Goal: Obtain resource: Download file/media

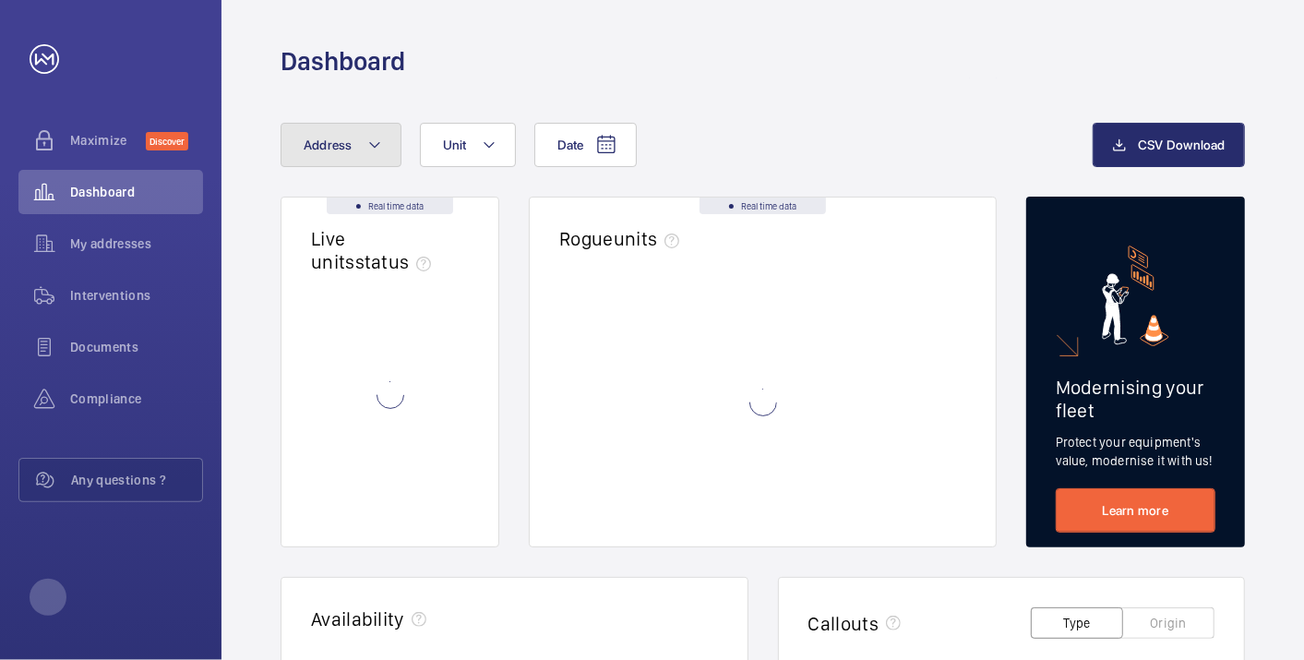
click at [355, 153] on button "Address" at bounding box center [340, 145] width 121 height 44
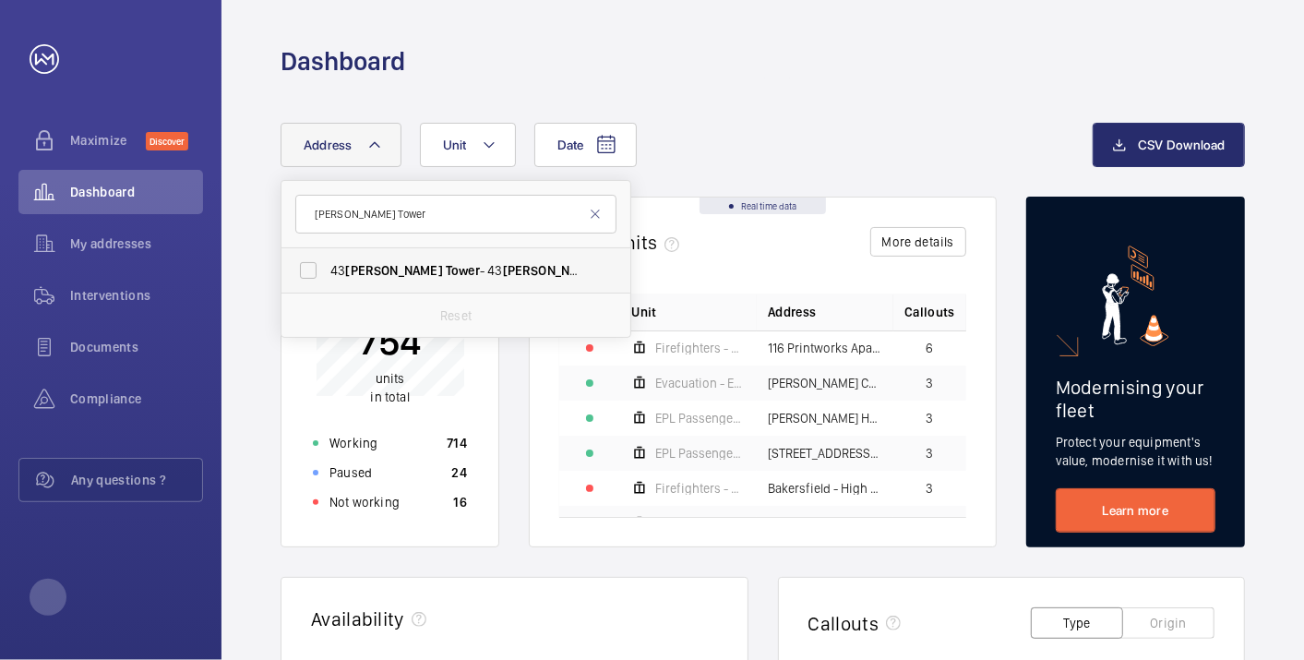
type input "[PERSON_NAME] Tower"
click at [388, 256] on label "[STREET_ADDRESS][PERSON_NAME][PERSON_NAME]" at bounding box center [441, 270] width 321 height 44
click at [327, 256] on input "[STREET_ADDRESS][PERSON_NAME][PERSON_NAME]" at bounding box center [308, 270] width 37 height 37
checkbox input "true"
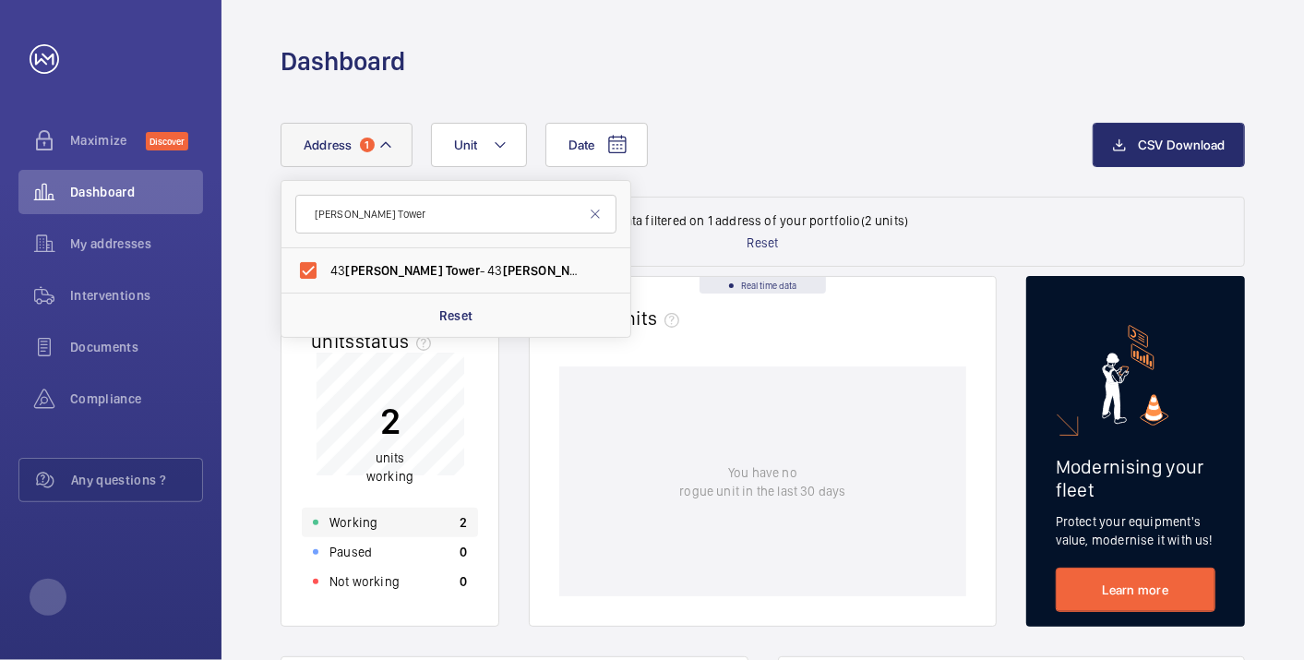
click at [392, 516] on div "Working 2" at bounding box center [390, 522] width 176 height 30
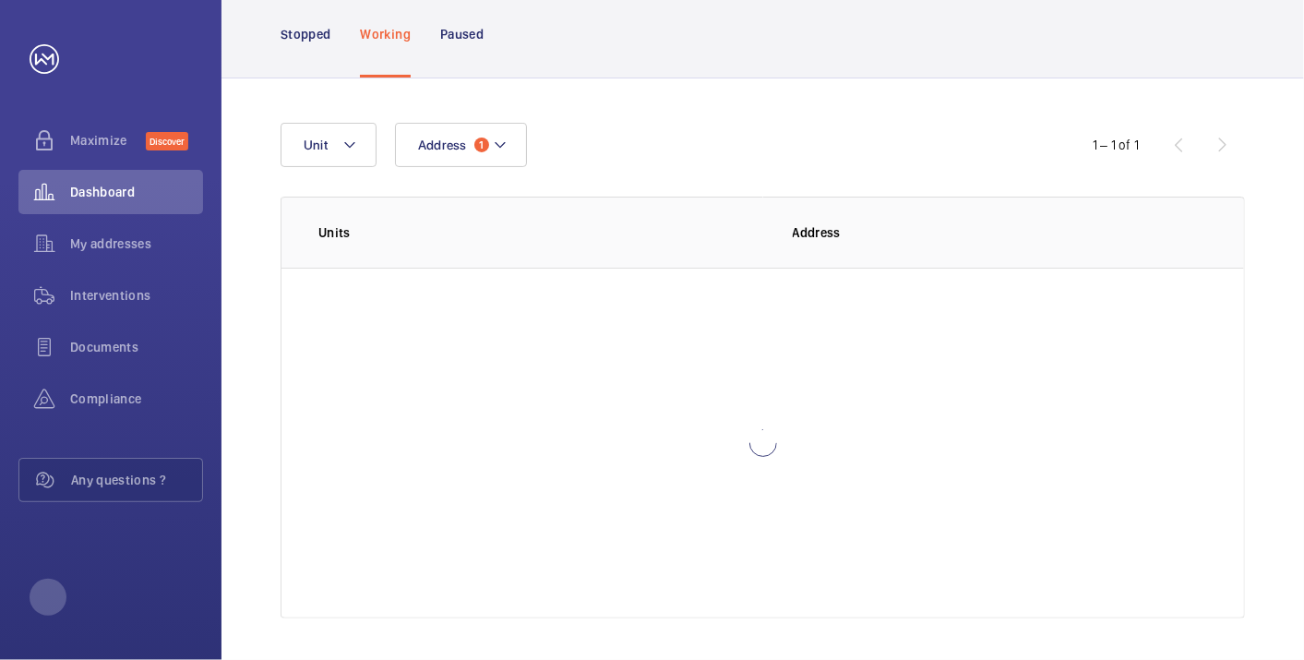
scroll to position [126, 0]
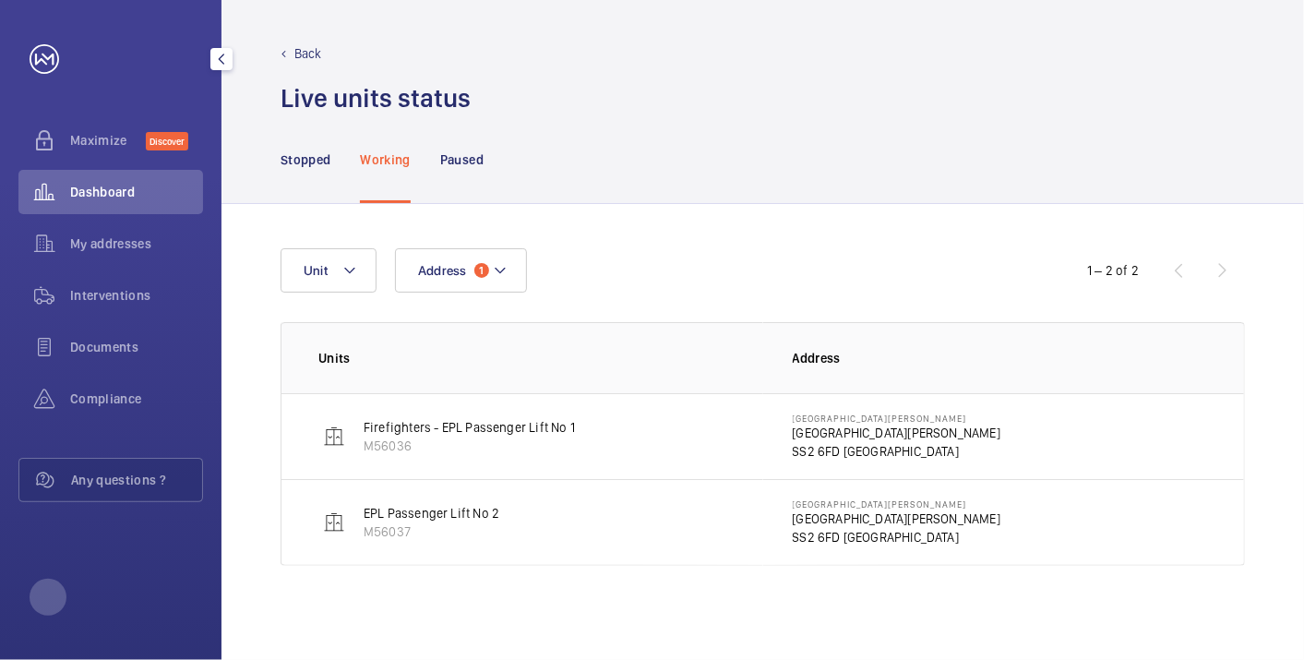
click at [93, 192] on span "Dashboard" at bounding box center [136, 192] width 133 height 18
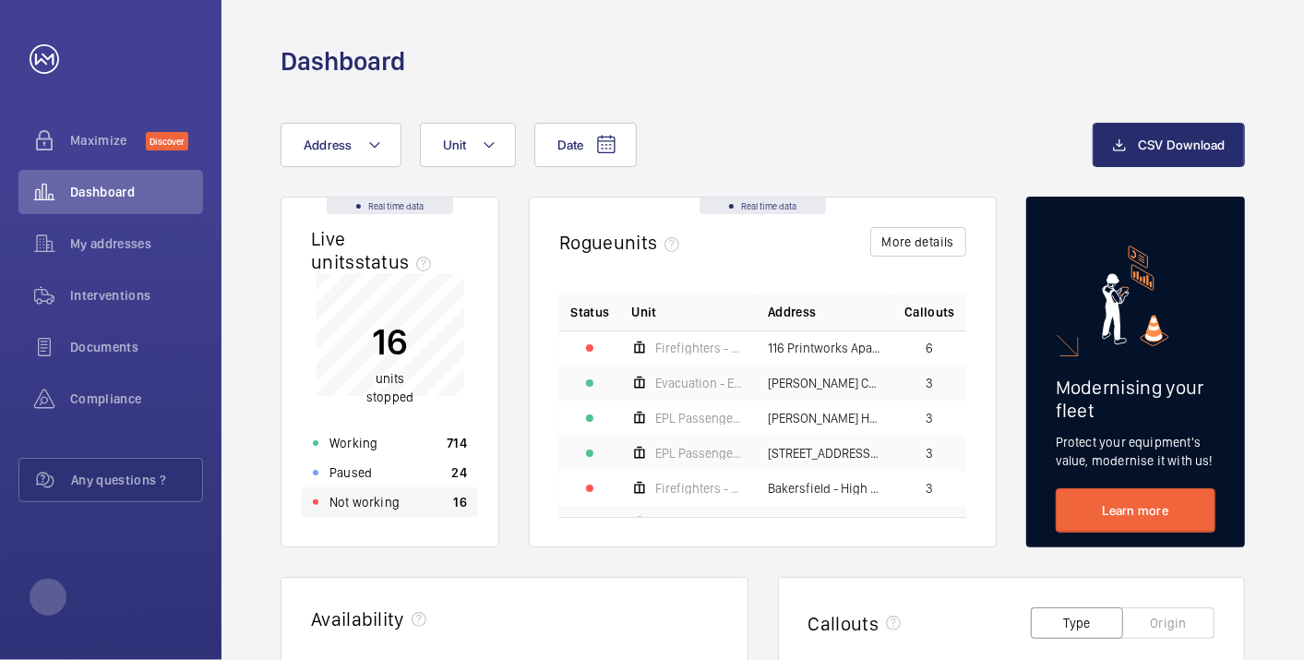
click at [428, 495] on div "Not working 16" at bounding box center [390, 502] width 176 height 30
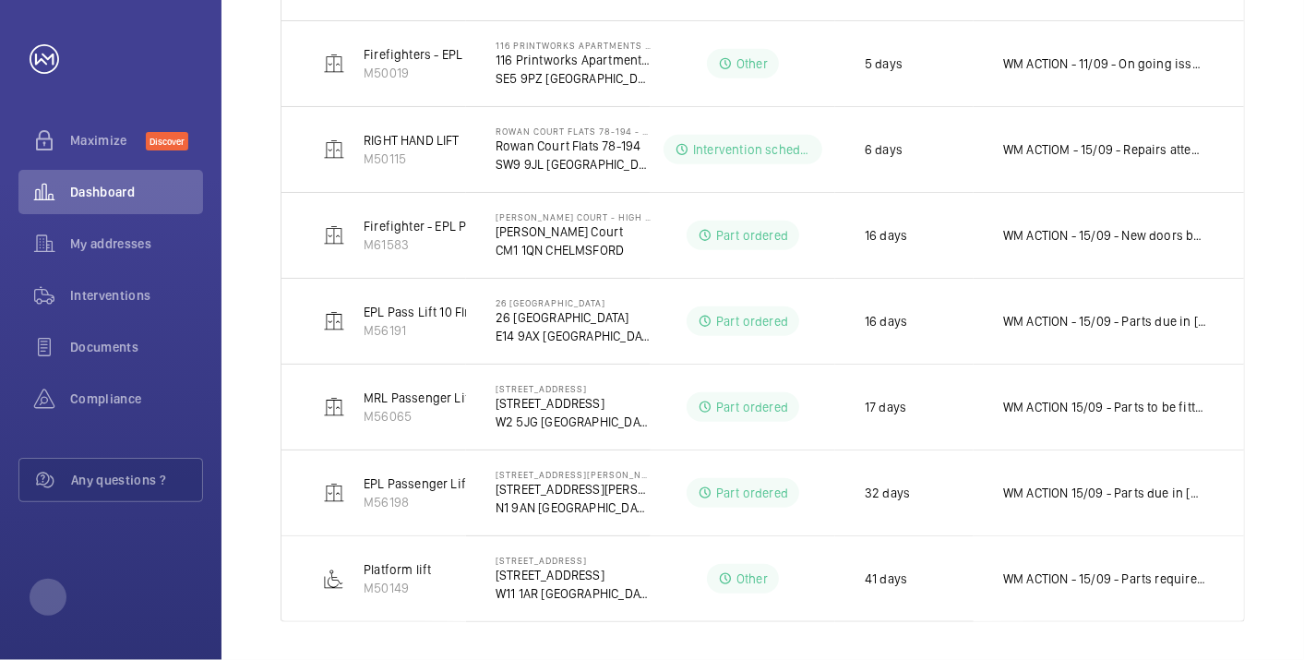
scroll to position [717, 0]
click at [130, 180] on div "Dashboard" at bounding box center [110, 192] width 185 height 44
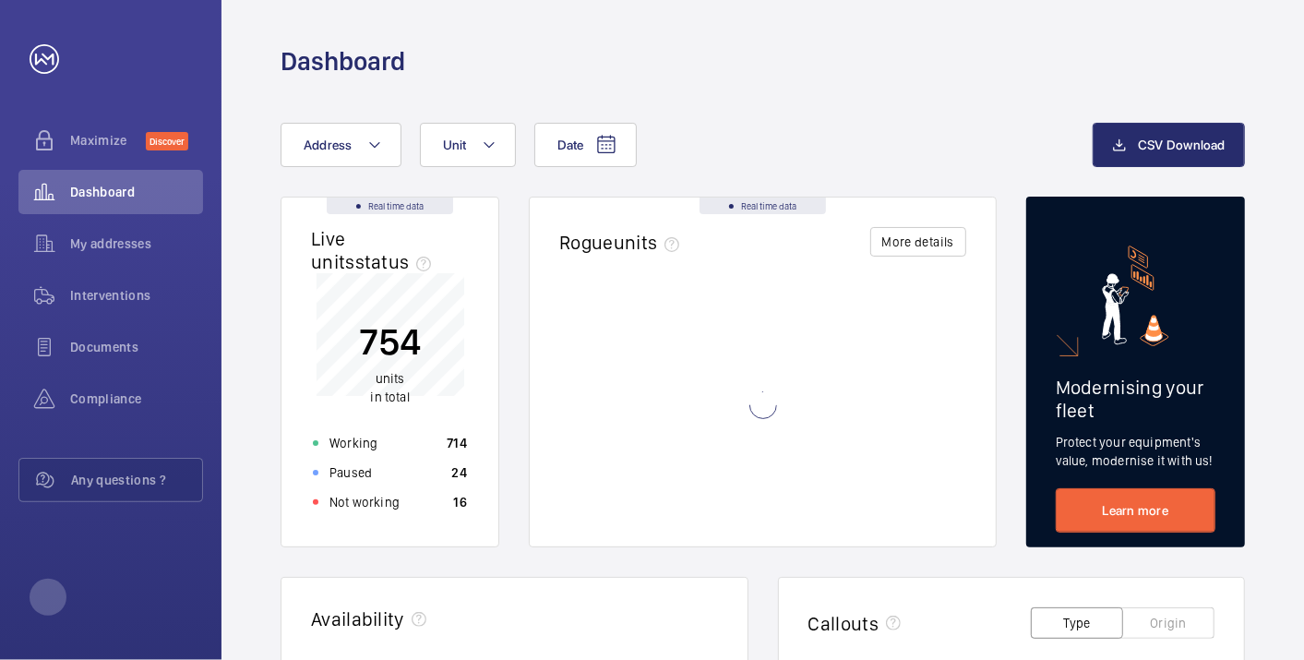
click at [375, 173] on div "Date Address Unit CSV Download" at bounding box center [762, 160] width 964 height 74
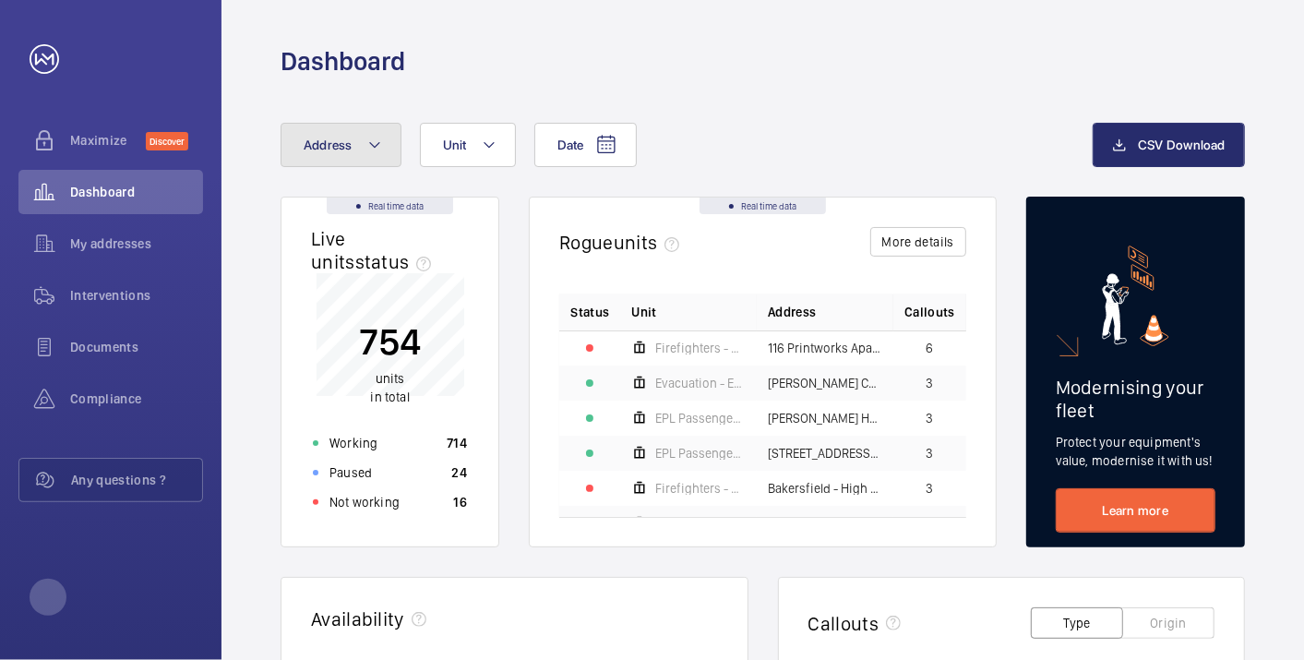
click at [369, 151] on mat-icon at bounding box center [374, 145] width 15 height 22
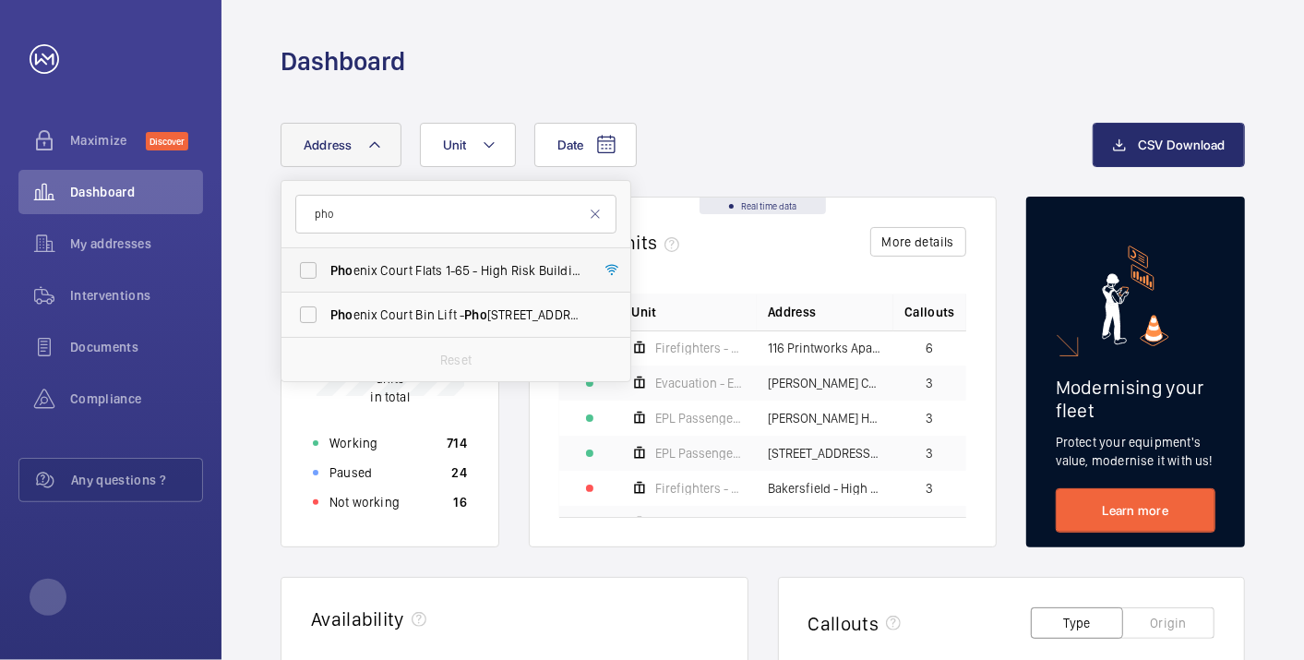
type input "pho"
click at [426, 279] on span "Pho enix Court Flats 1-65 - High [STREET_ADDRESS]" at bounding box center [457, 270] width 254 height 18
click at [327, 279] on input "Pho enix Court Flats 1-65 - High [STREET_ADDRESS]" at bounding box center [308, 270] width 37 height 37
checkbox input "true"
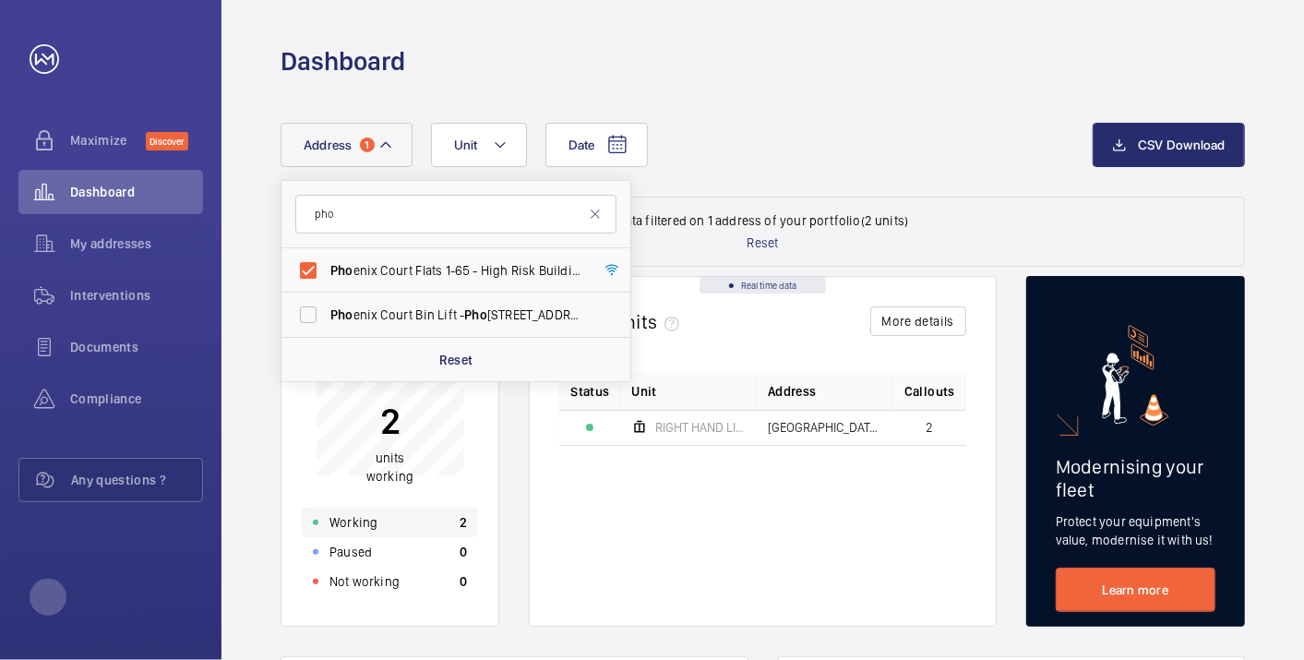
click at [401, 526] on div "Working 2" at bounding box center [390, 522] width 176 height 30
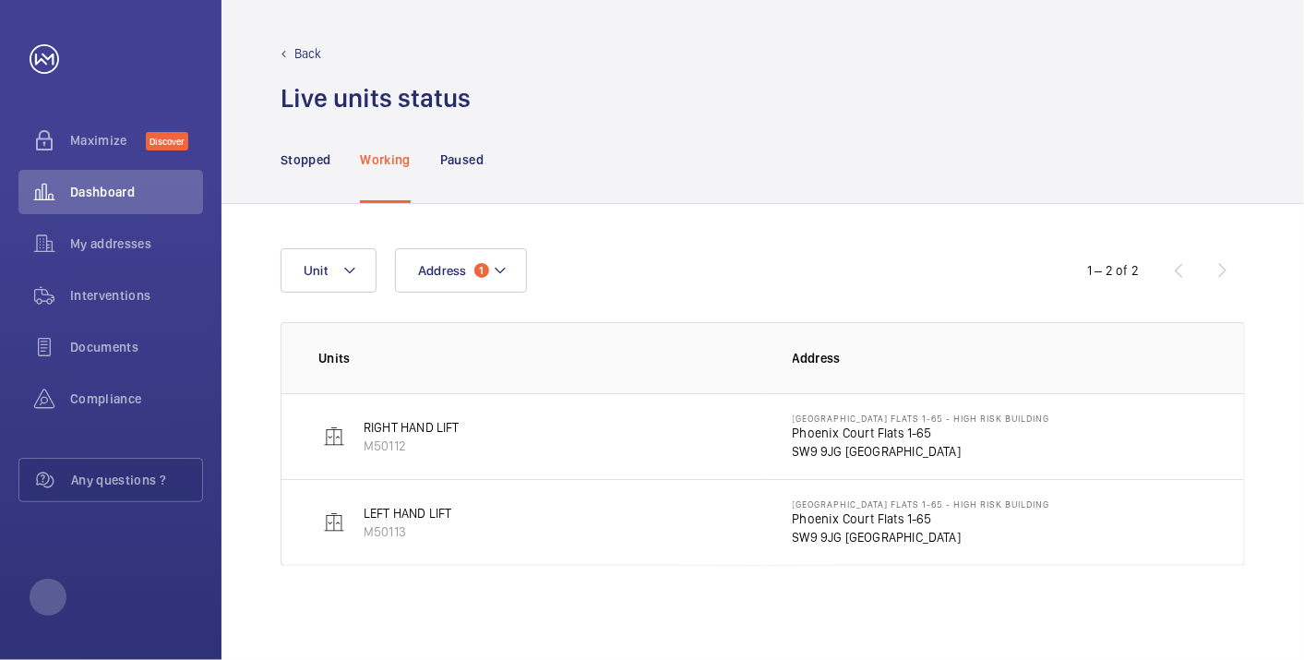
click at [870, 424] on p "Phoenix Court Flats 1-65" at bounding box center [920, 432] width 257 height 18
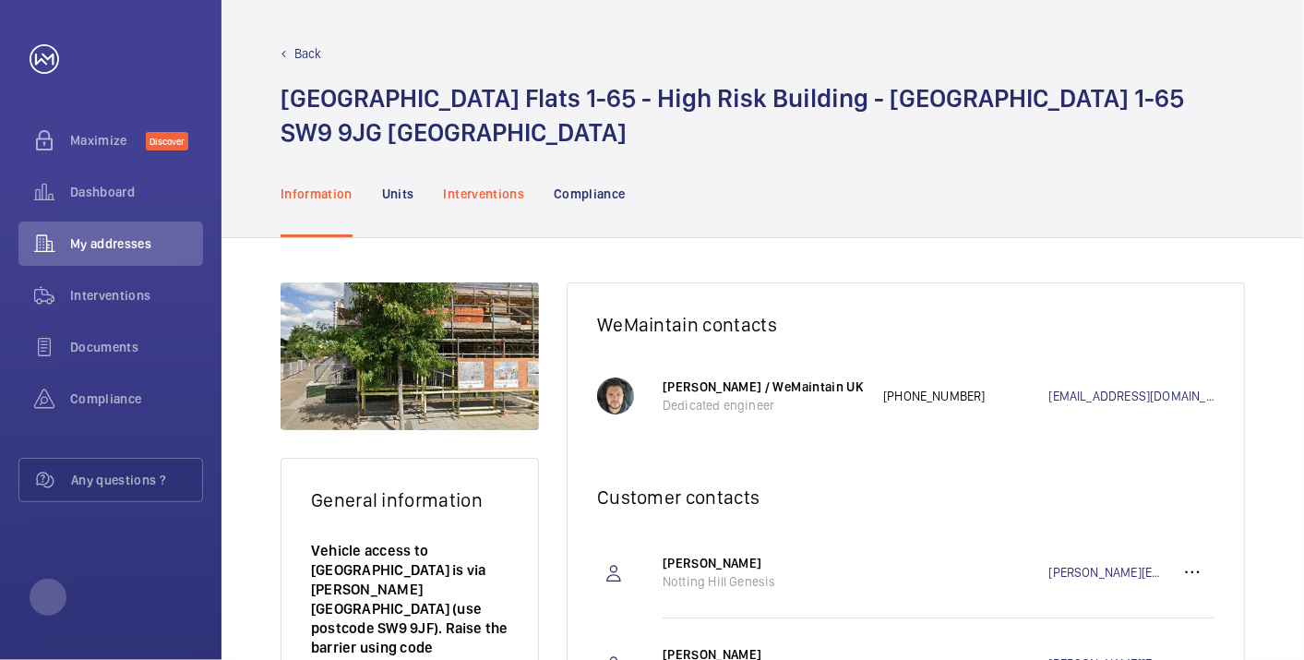
click at [510, 185] on p "Interventions" at bounding box center [484, 194] width 81 height 18
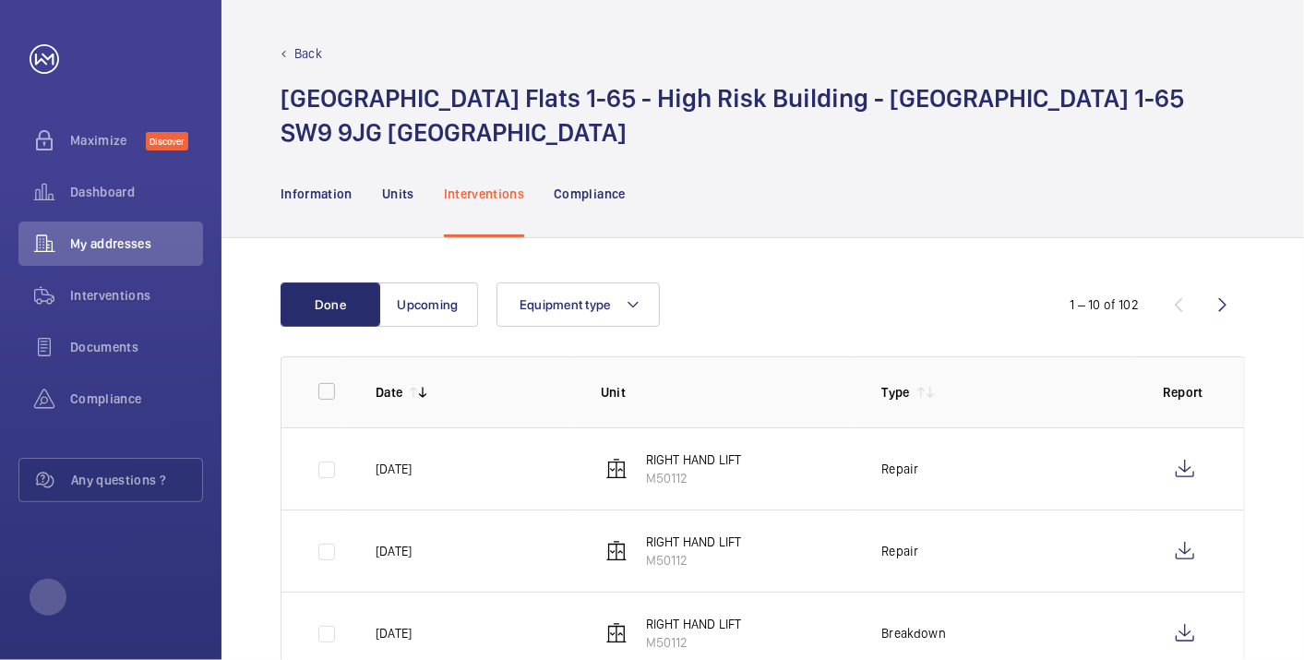
drag, startPoint x: 745, startPoint y: 475, endPoint x: 756, endPoint y: 469, distance: 12.0
click at [745, 475] on td "RIGHT HAND LIFT M50112" at bounding box center [711, 468] width 281 height 82
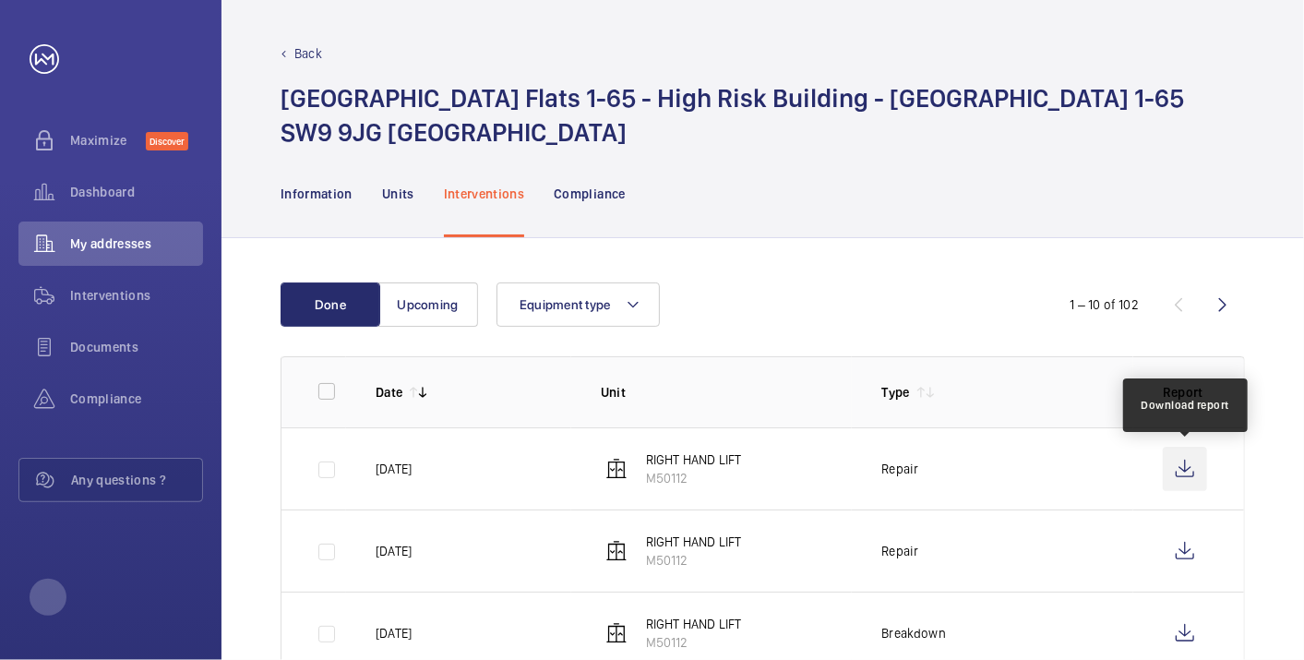
click at [1178, 468] on wm-front-icon-button at bounding box center [1184, 469] width 44 height 44
